Goal: Task Accomplishment & Management: Complete application form

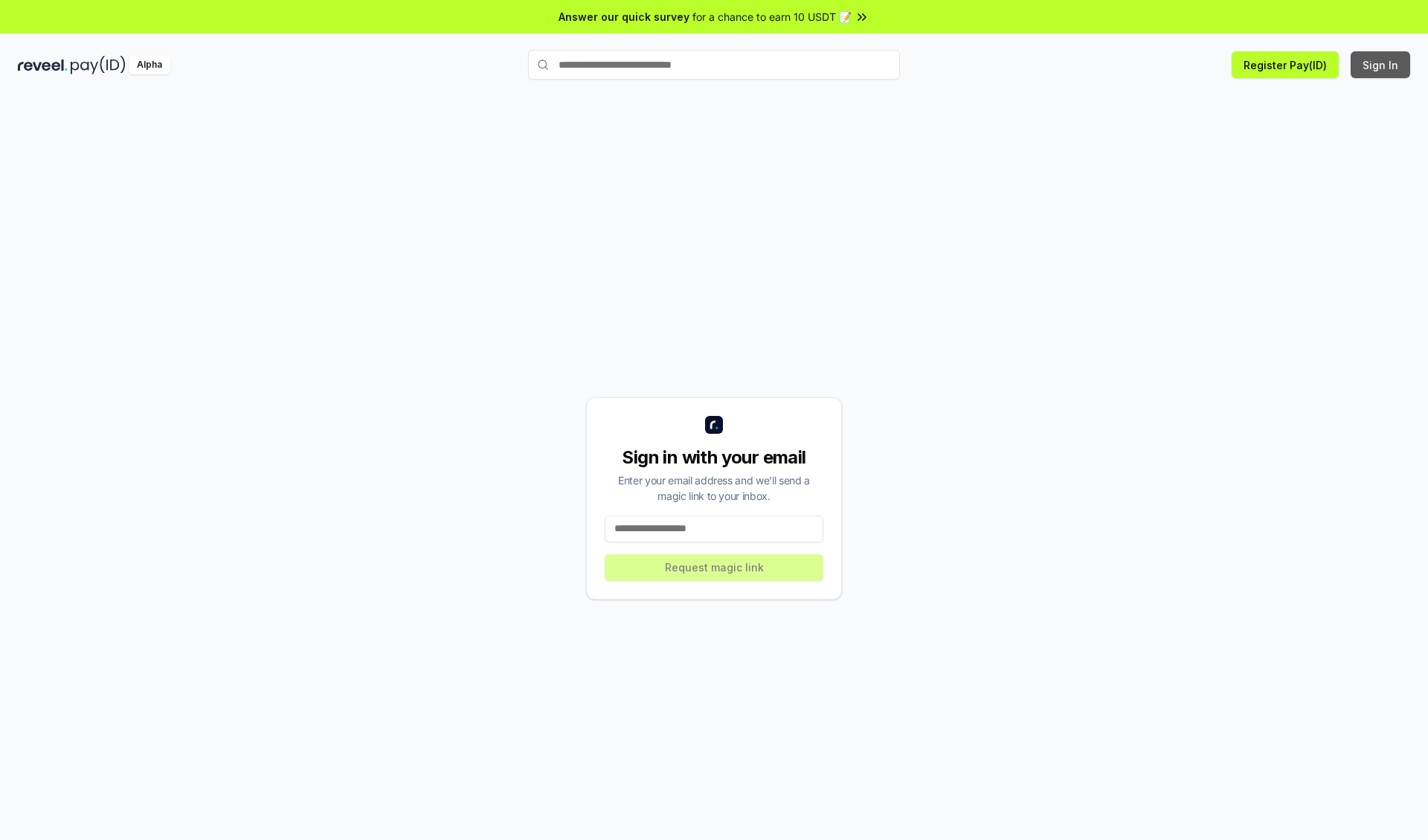
click at [1381, 65] on button "Sign In" at bounding box center [1380, 65] width 59 height 27
type input "**********"
click at [714, 567] on button "Request magic link" at bounding box center [714, 567] width 219 height 27
